Goal: Transaction & Acquisition: Purchase product/service

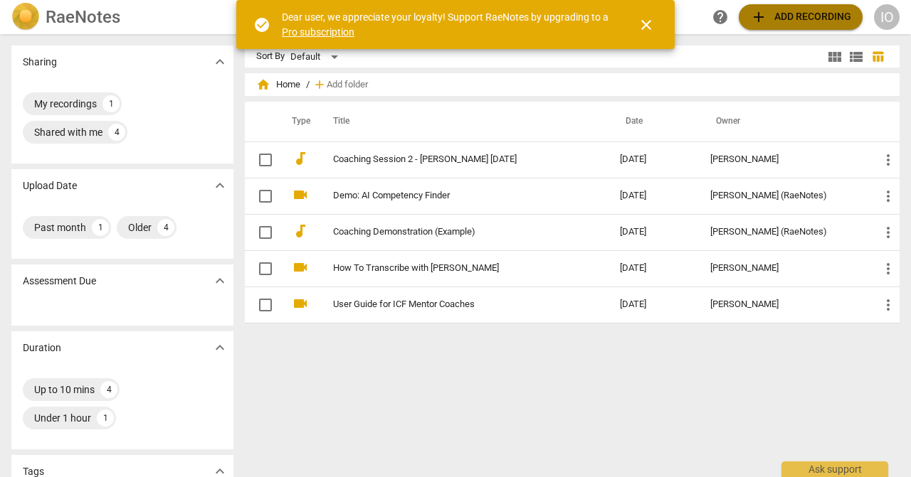
click at [826, 25] on span "add Add recording" at bounding box center [800, 17] width 101 height 17
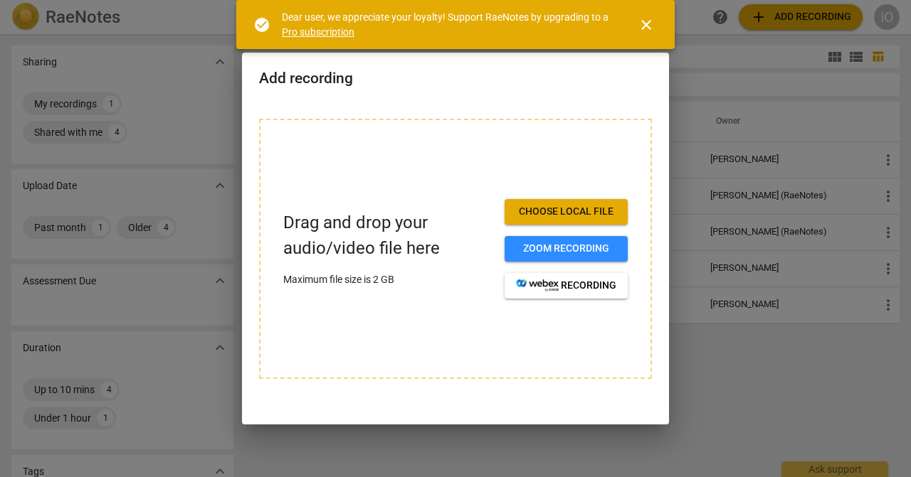
click at [593, 213] on span "Choose local file" at bounding box center [566, 212] width 100 height 14
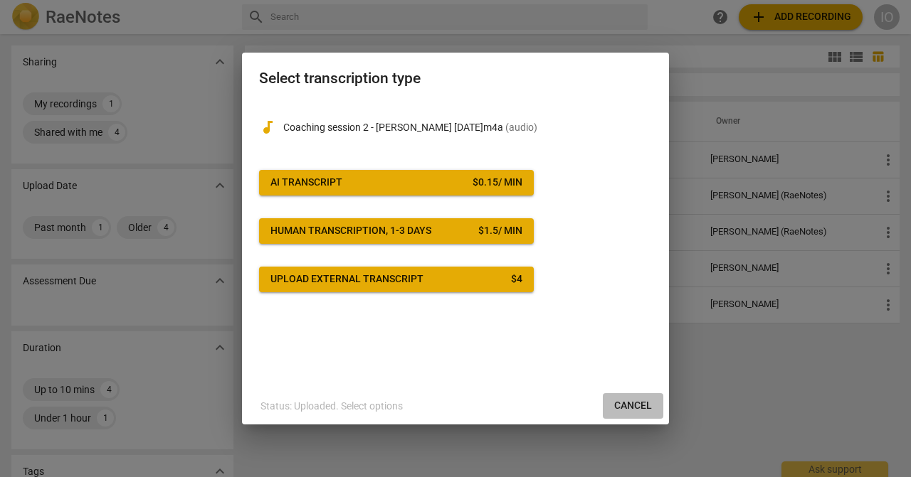
click at [621, 403] on span "Cancel" at bounding box center [633, 406] width 38 height 14
click at [485, 188] on div "$ 0.15 / min" at bounding box center [497, 183] width 50 height 14
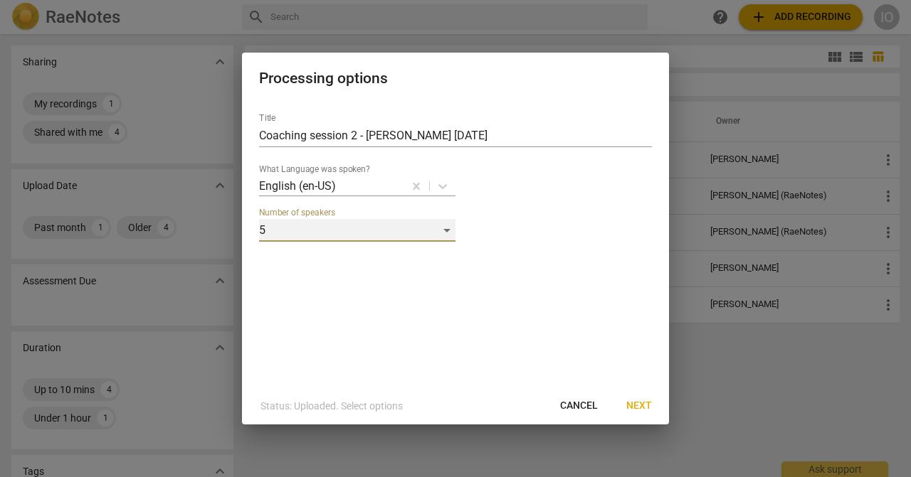
click at [446, 234] on div "5" at bounding box center [357, 230] width 196 height 23
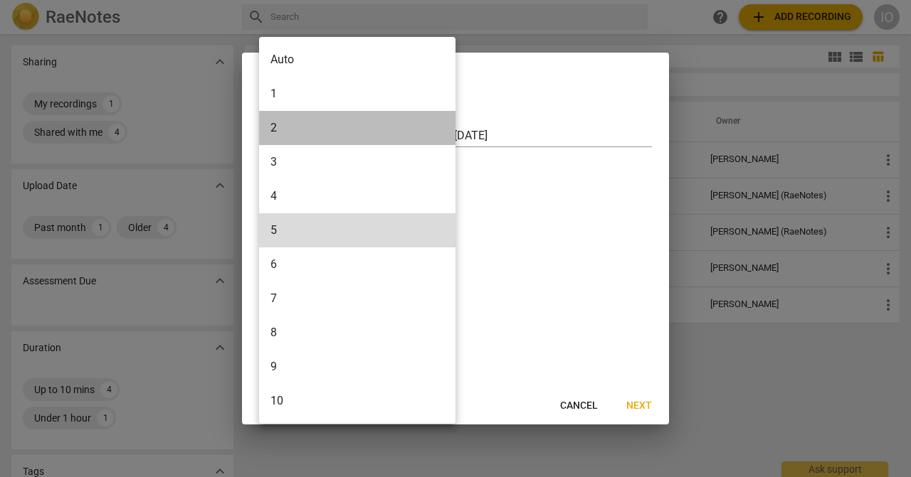
click at [346, 131] on li "2" at bounding box center [357, 128] width 196 height 34
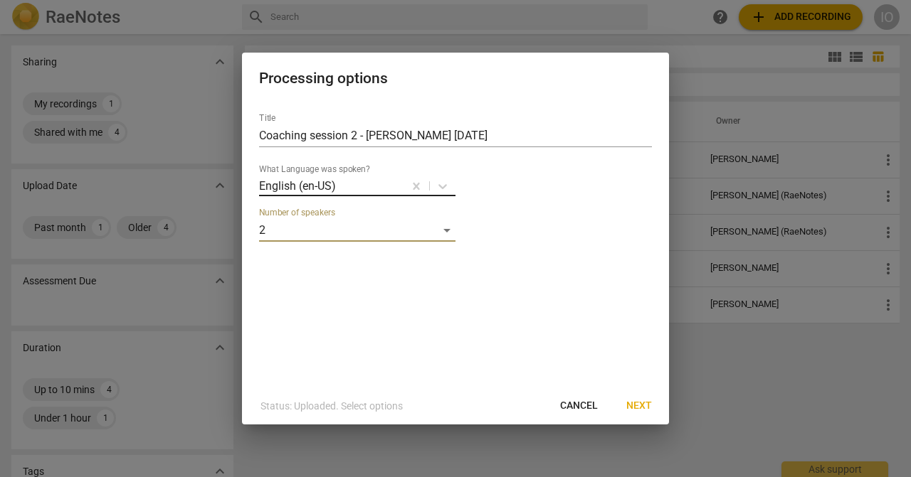
click at [344, 186] on div at bounding box center [369, 186] width 65 height 16
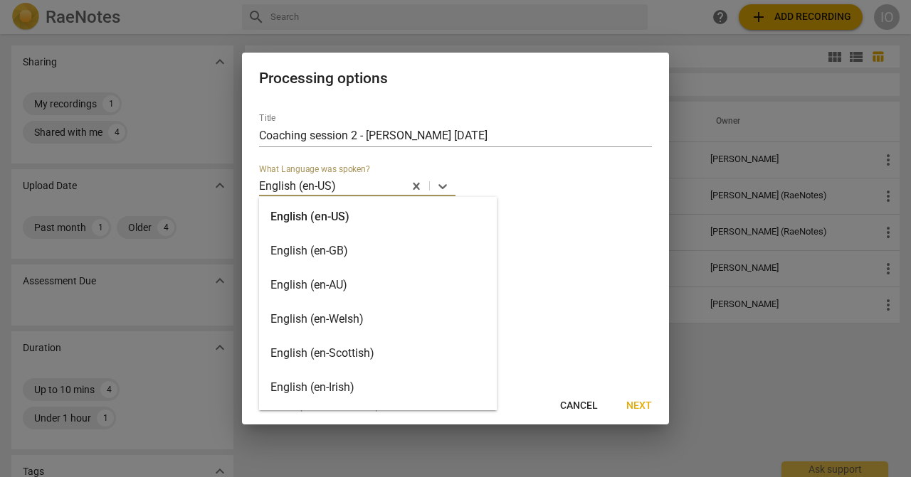
click at [386, 242] on div "English (en-GB)" at bounding box center [378, 251] width 238 height 34
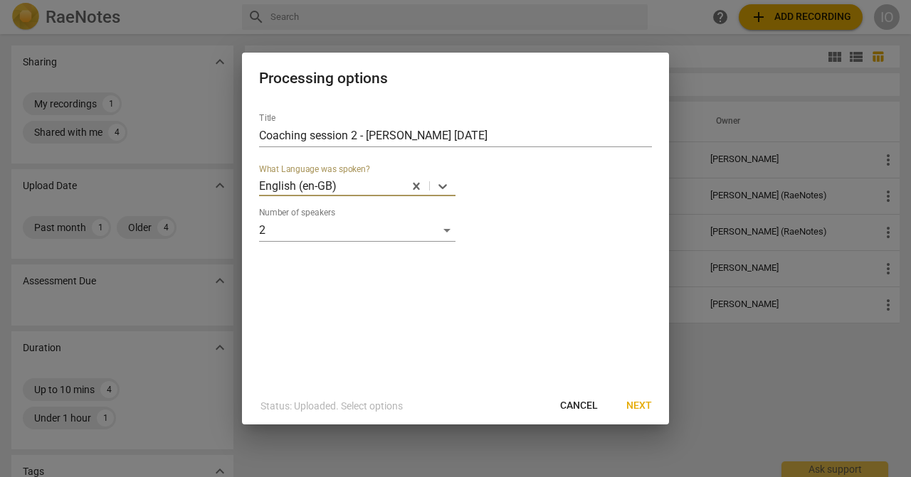
click at [635, 404] on span "Next" at bounding box center [639, 406] width 26 height 14
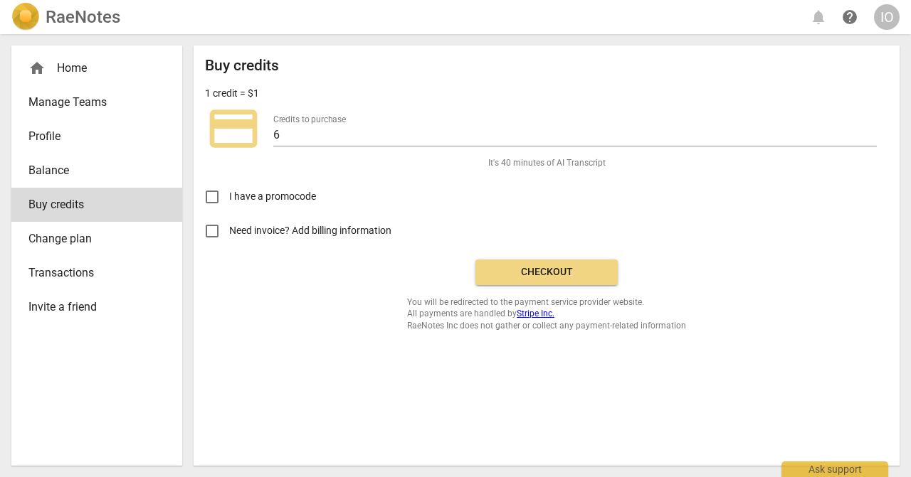
click at [216, 235] on input "Need invoice? Add billing information" at bounding box center [212, 231] width 34 height 34
checkbox input "true"
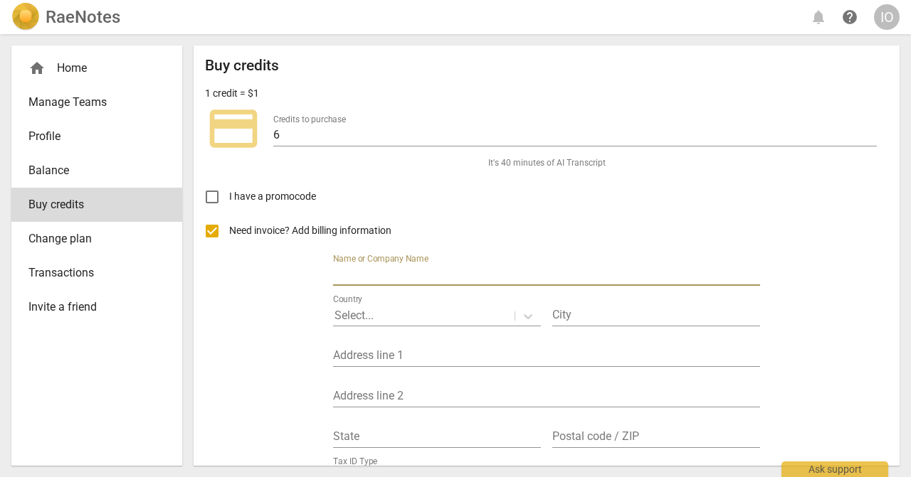
click at [429, 274] on input "text" at bounding box center [546, 275] width 427 height 21
type input "[PERSON_NAME]"
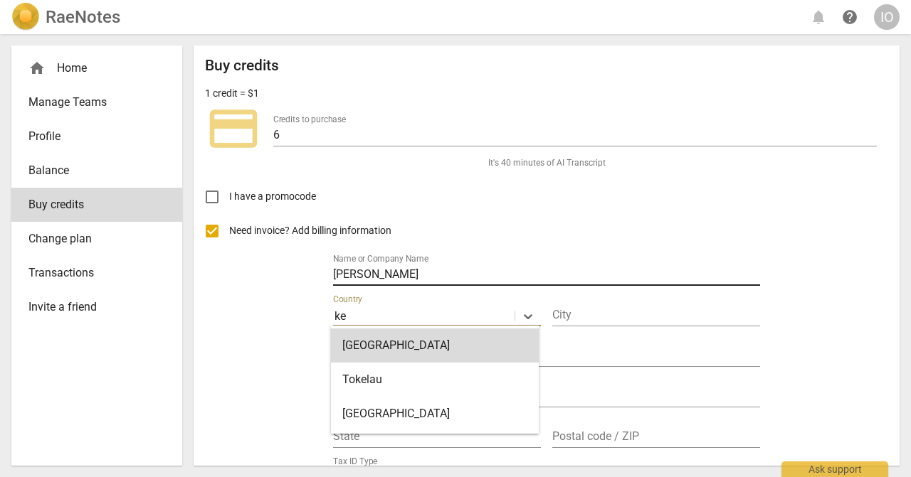
type input "[PERSON_NAME]"
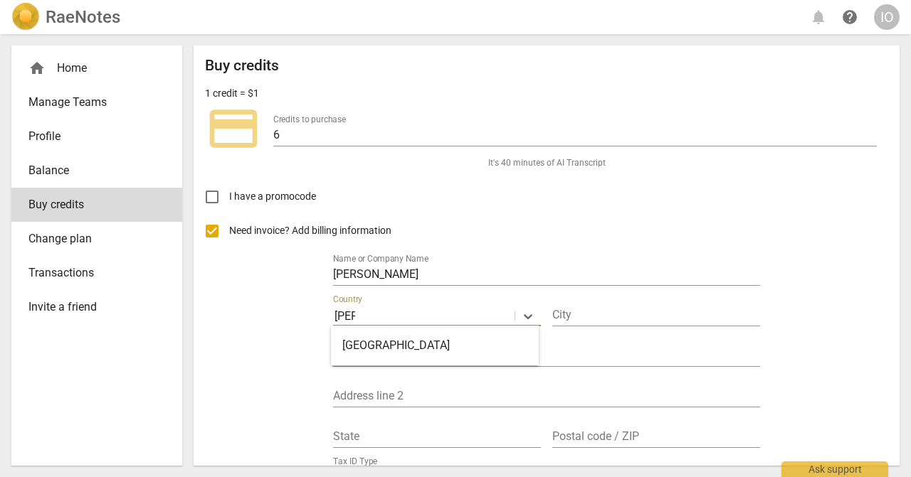
click at [388, 344] on div "[GEOGRAPHIC_DATA]" at bounding box center [435, 346] width 208 height 34
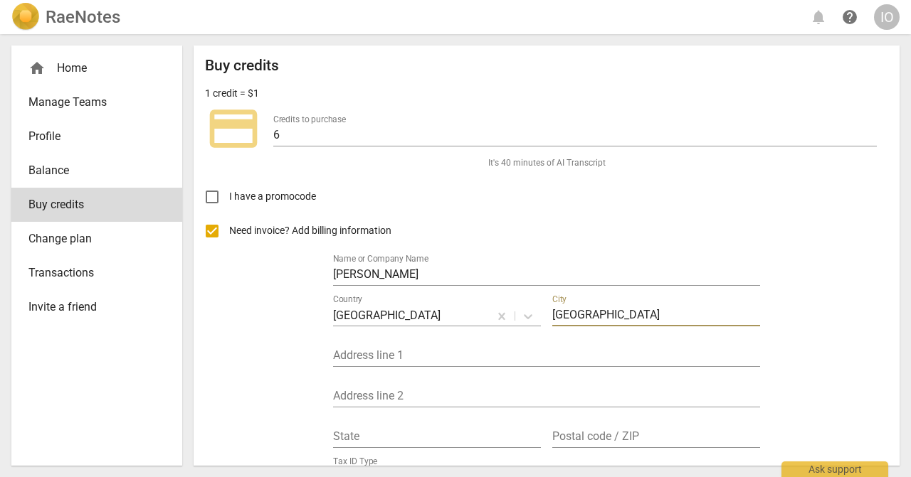
type input "[GEOGRAPHIC_DATA]"
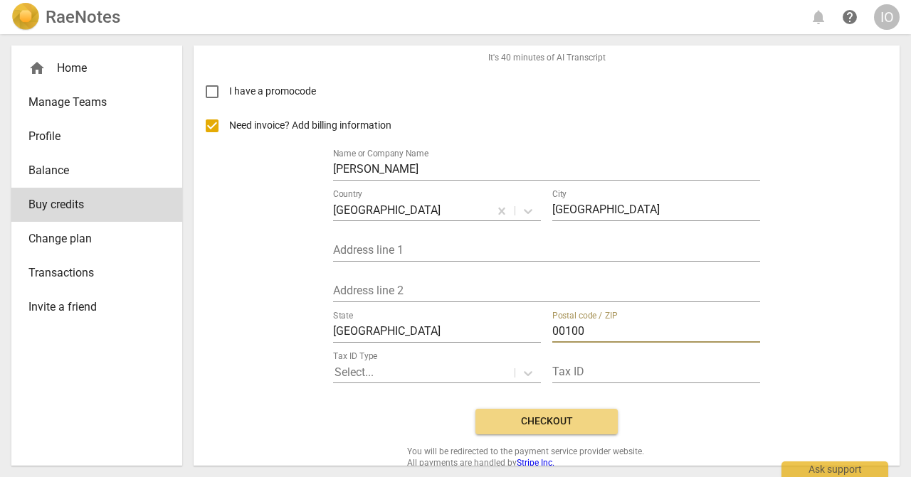
scroll to position [115, 0]
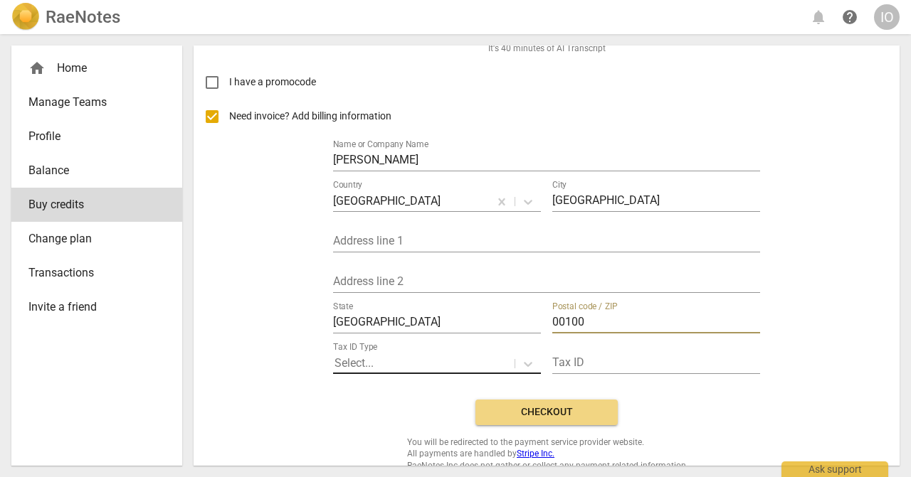
type input "00100"
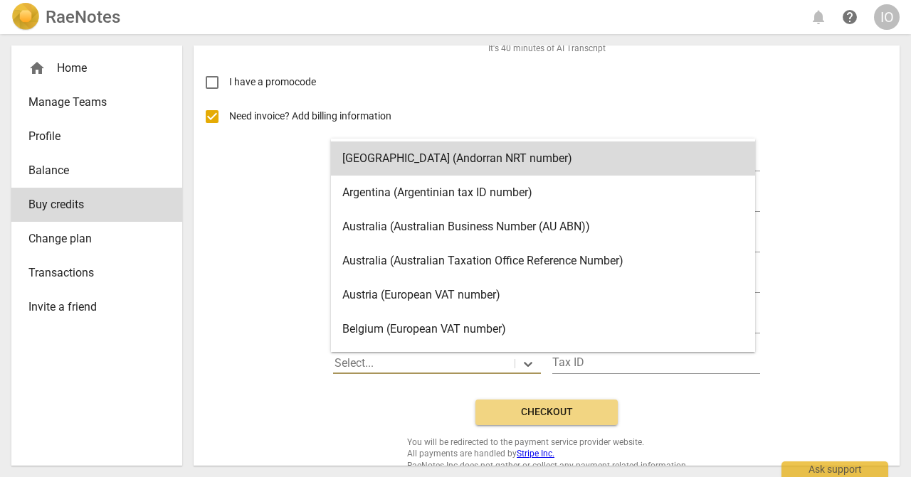
click at [351, 363] on p "Select..." at bounding box center [353, 363] width 39 height 16
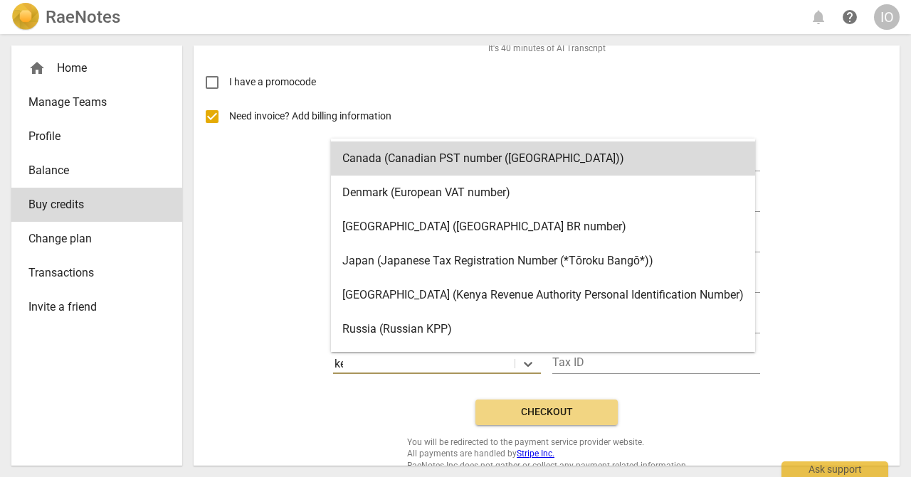
type input "[PERSON_NAME]"
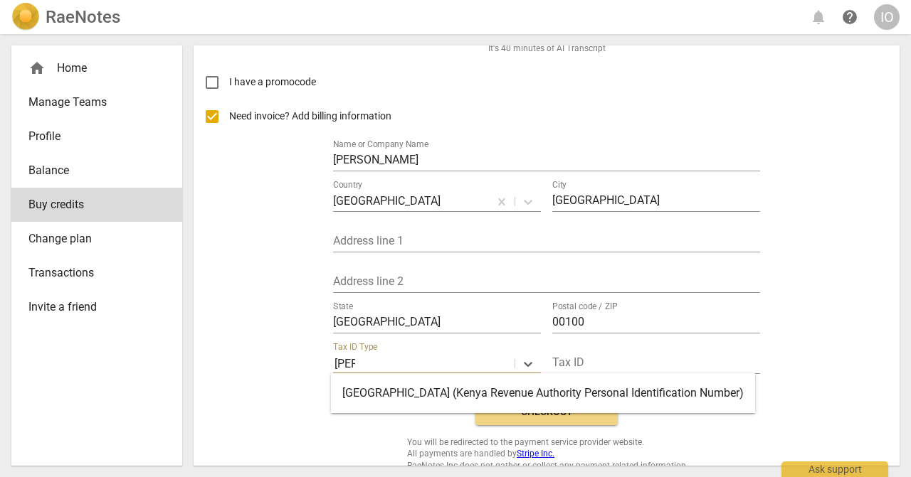
click at [391, 386] on div "[GEOGRAPHIC_DATA] (Kenya Revenue Authority Personal Identification Number)" at bounding box center [543, 393] width 424 height 34
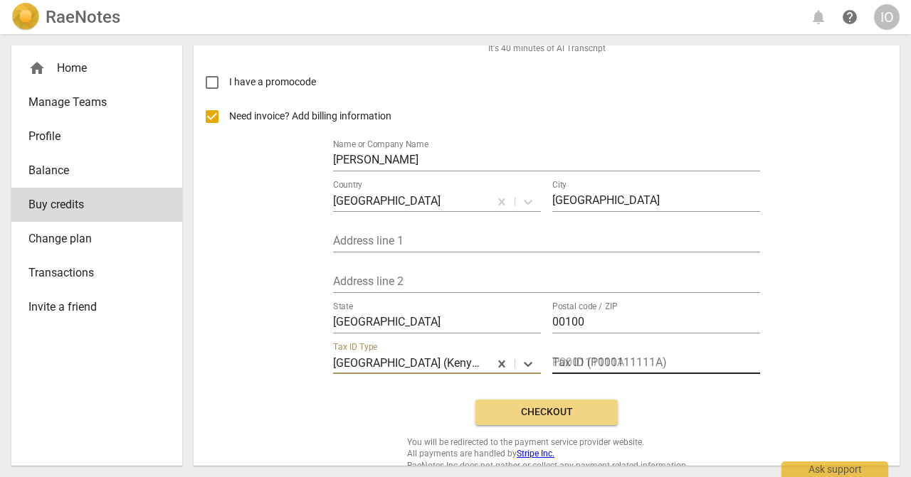
click at [608, 356] on input "text" at bounding box center [656, 364] width 208 height 21
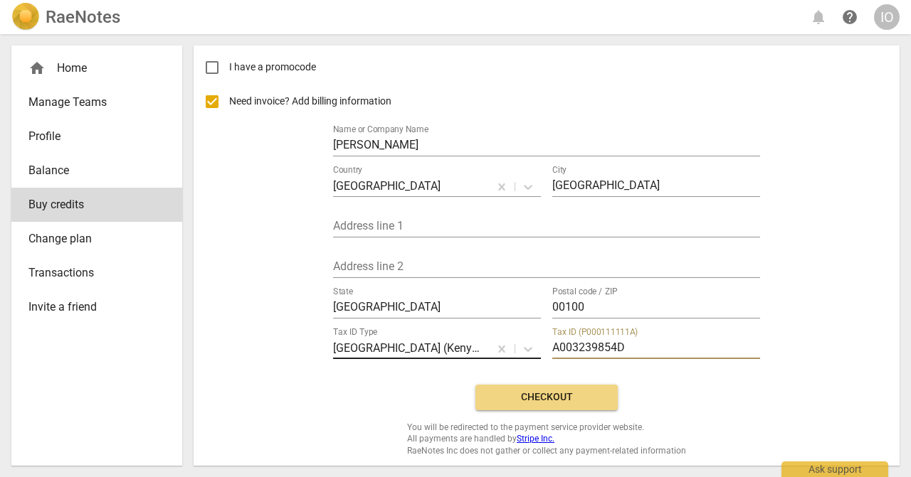
type input "A003239854D"
click at [573, 393] on span "Checkout" at bounding box center [547, 398] width 120 height 14
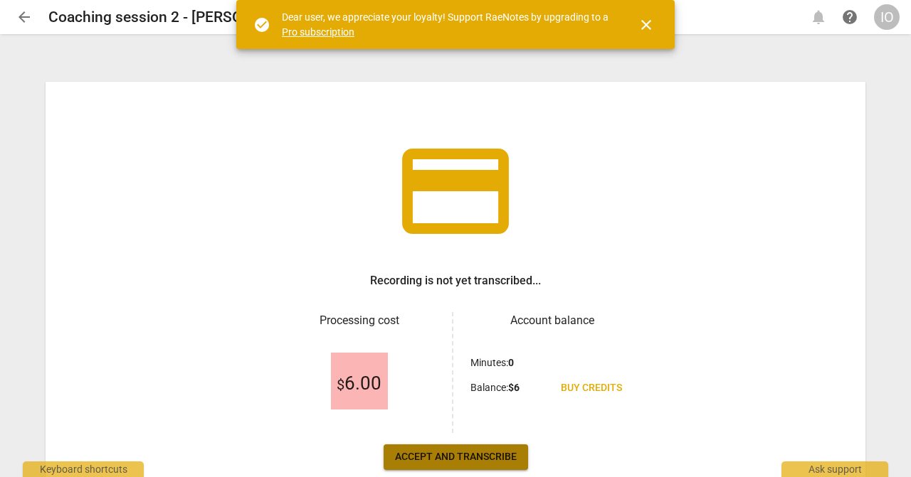
click at [502, 453] on span "Accept and transcribe" at bounding box center [456, 457] width 122 height 14
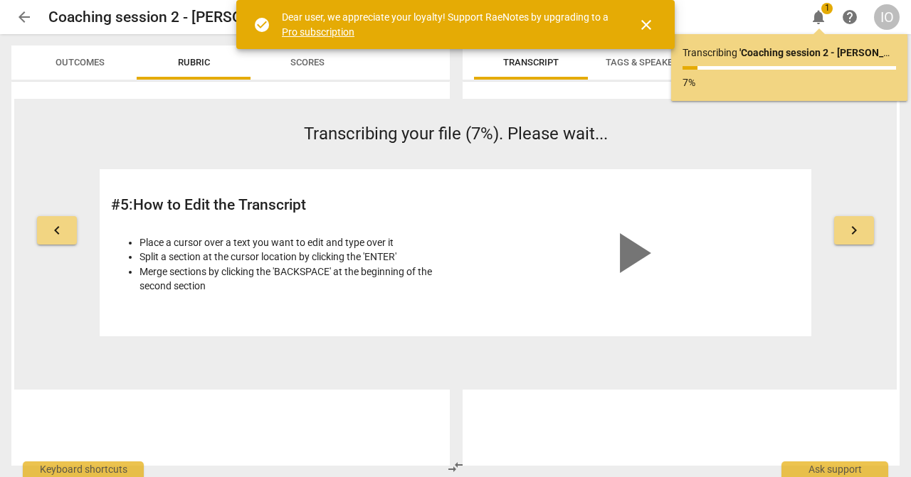
click at [341, 35] on link "Pro subscription" at bounding box center [318, 31] width 73 height 11
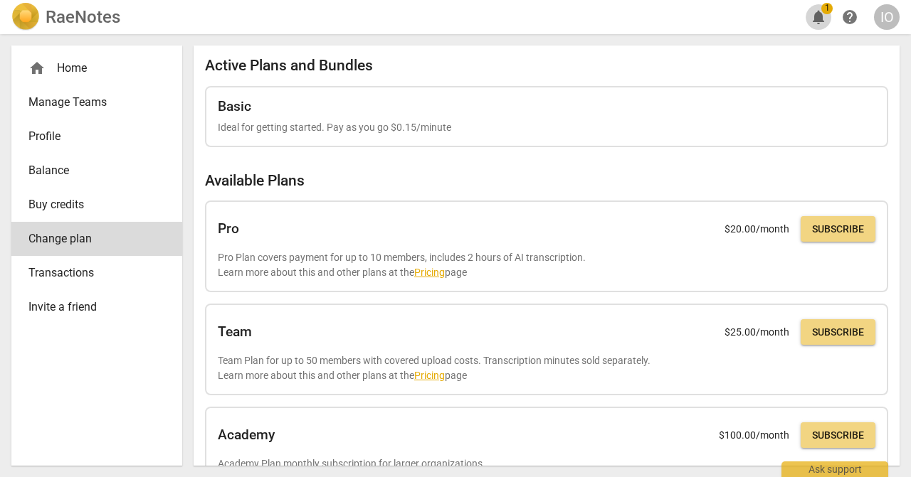
click at [818, 19] on span "notifications" at bounding box center [818, 17] width 17 height 17
